Goal: Navigation & Orientation: Find specific page/section

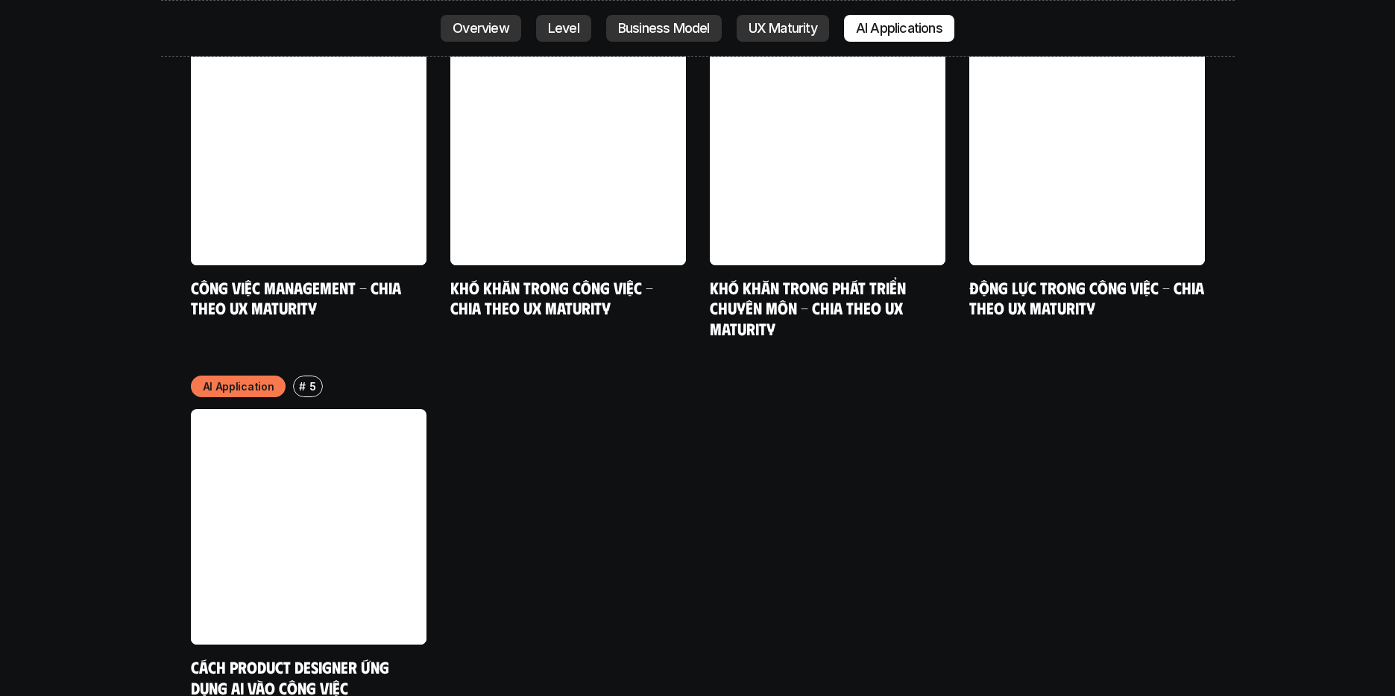
scroll to position [7810, 0]
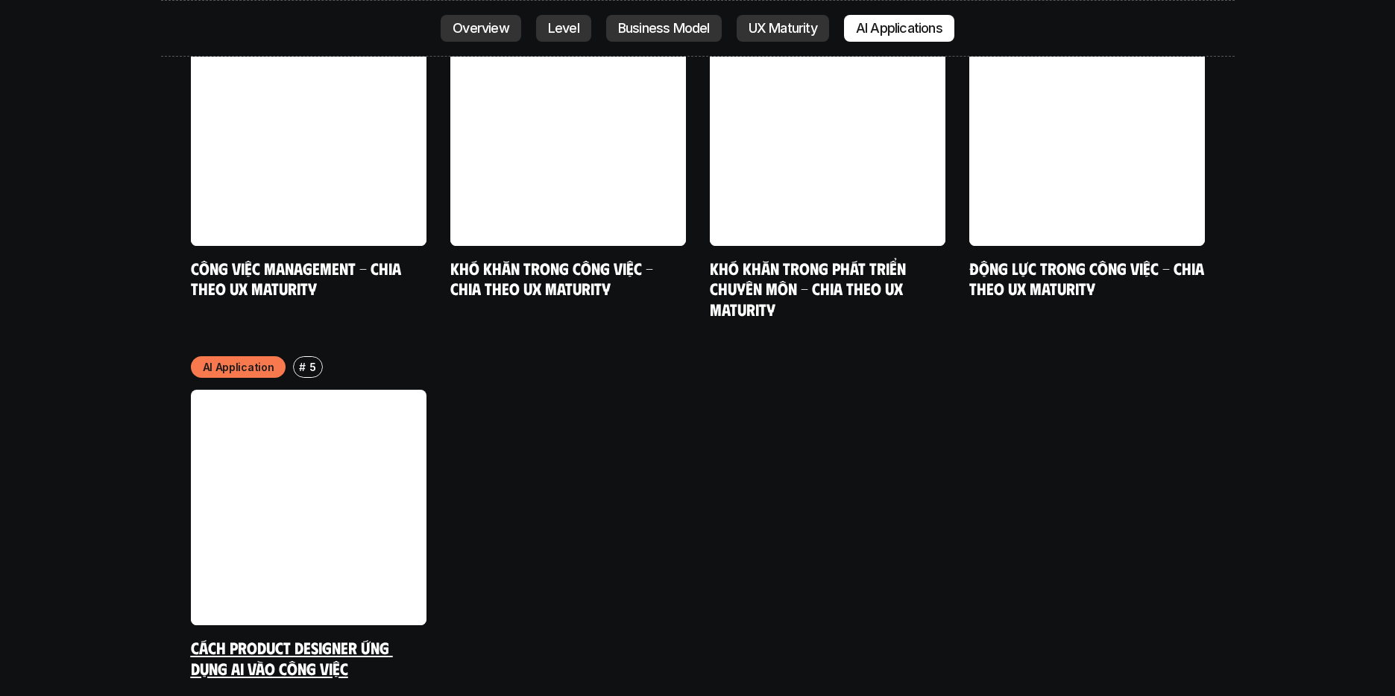
click at [326, 492] on link at bounding box center [309, 508] width 236 height 236
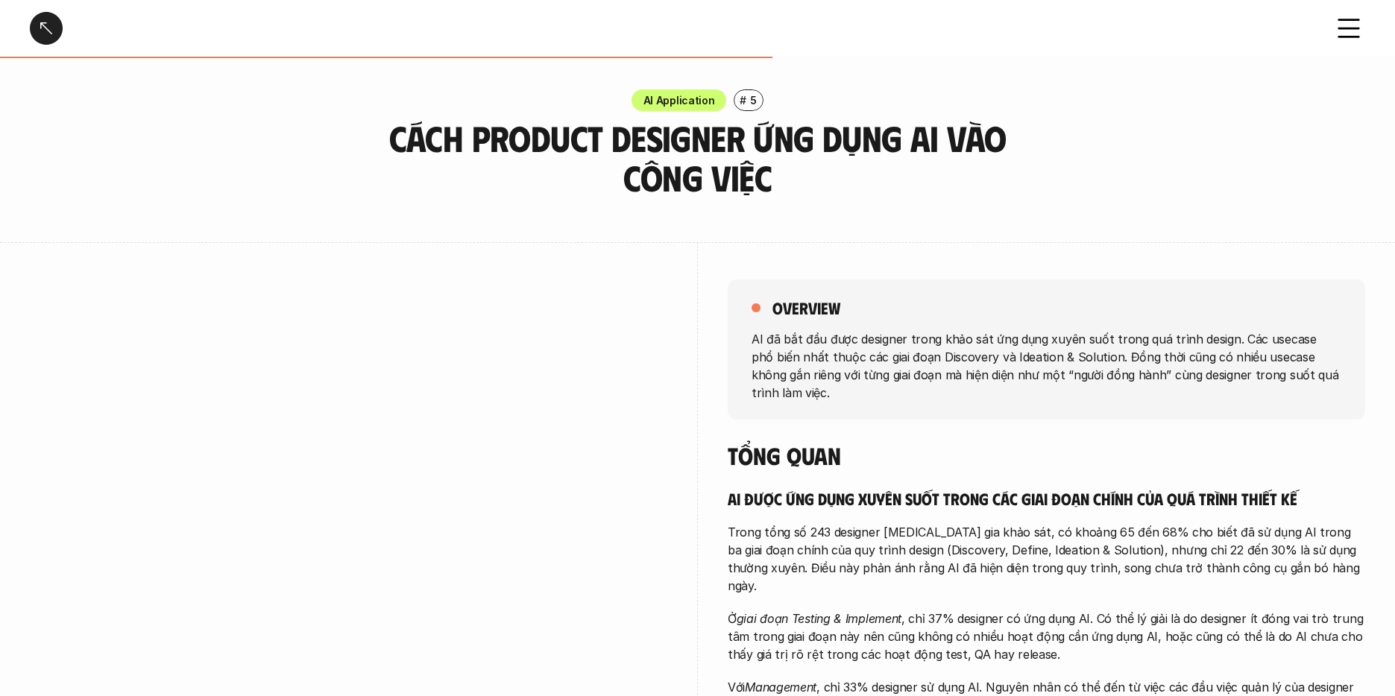
click at [45, 28] on div at bounding box center [46, 28] width 33 height 33
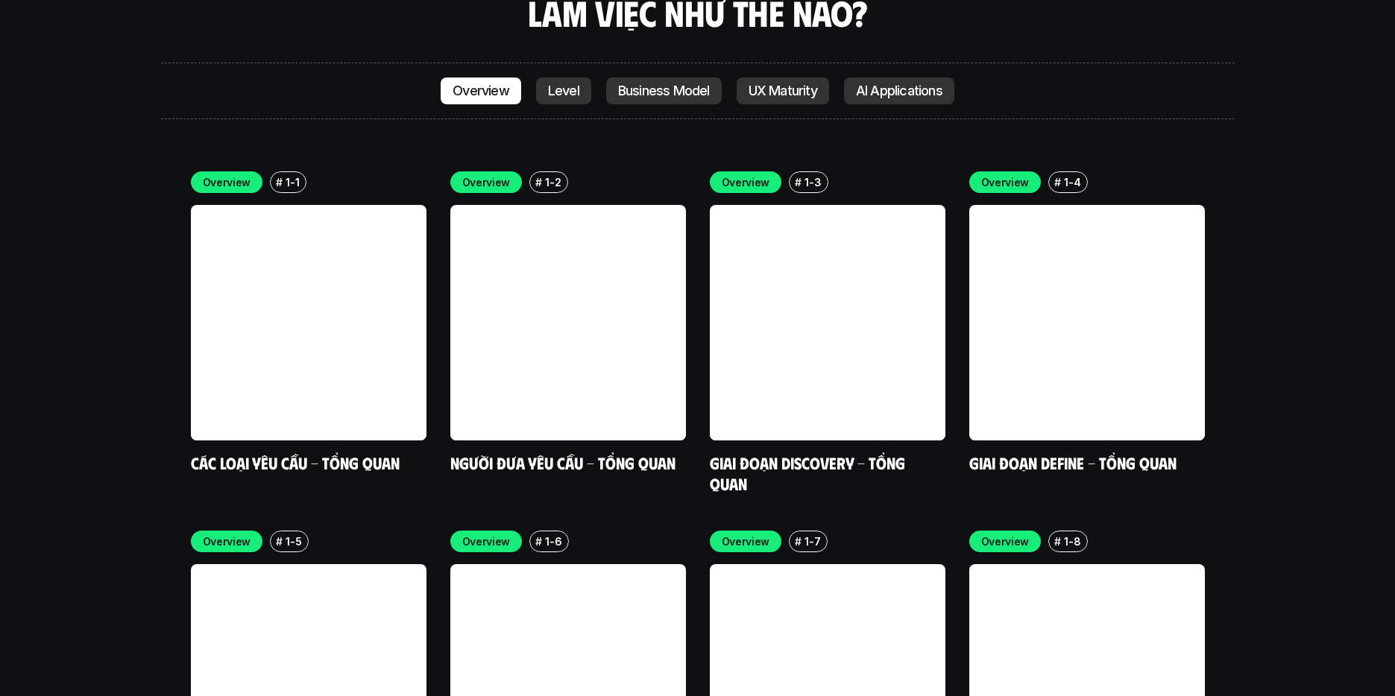
scroll to position [4037, 0]
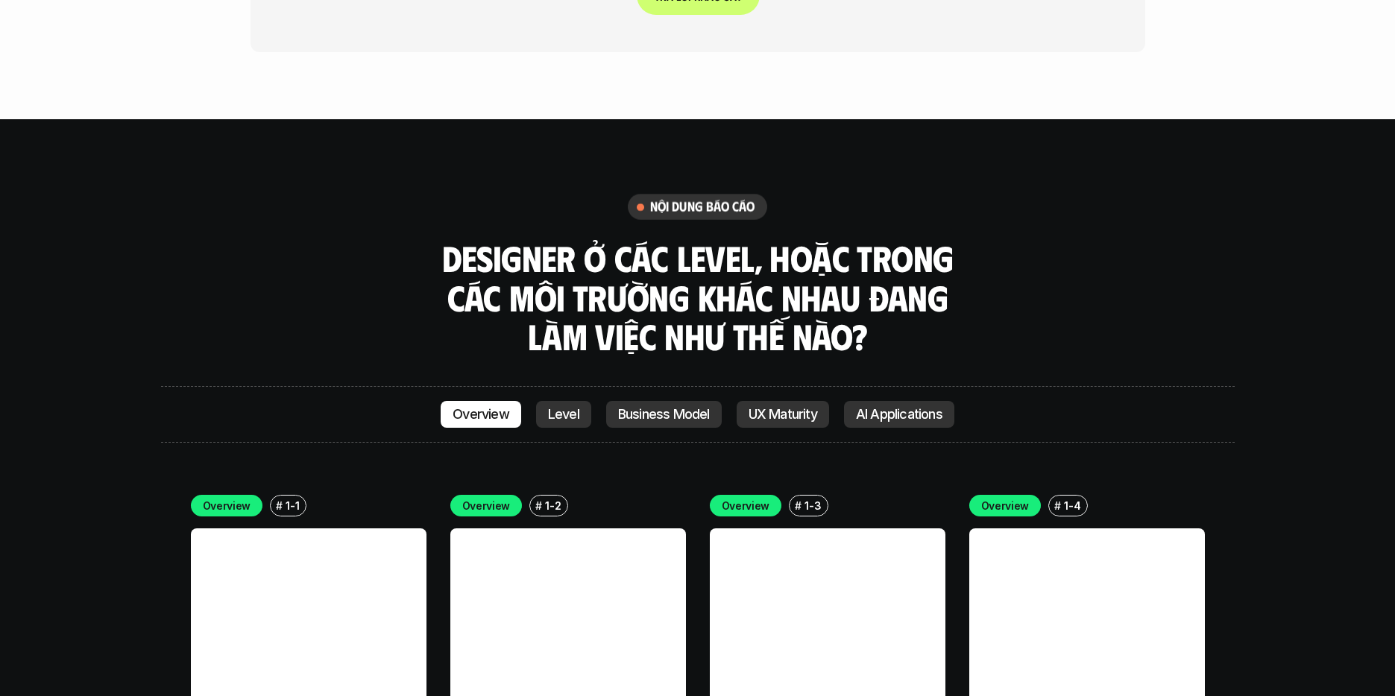
click at [688, 401] on link "Business Model" at bounding box center [664, 414] width 116 height 27
